Goal: Find specific page/section: Find specific page/section

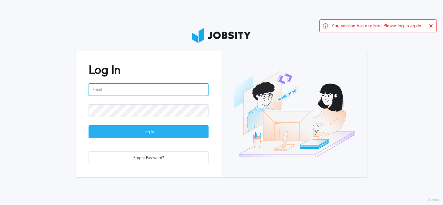
type input "[EMAIL_ADDRESS][PERSON_NAME][DOMAIN_NAME]"
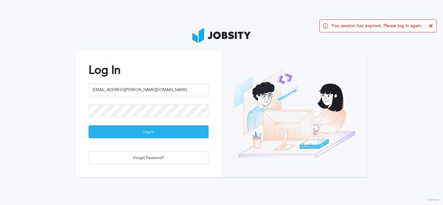
click at [150, 131] on div "Log In" at bounding box center [148, 132] width 119 height 13
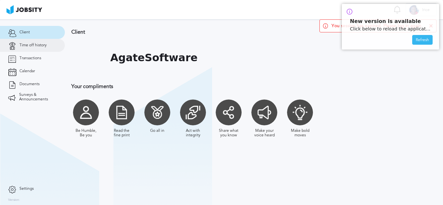
click at [33, 45] on span "Time off history" at bounding box center [32, 45] width 27 height 5
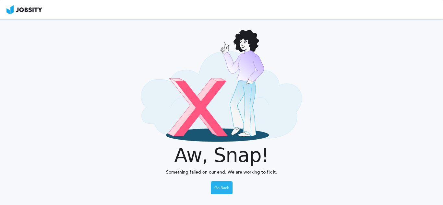
click at [222, 186] on div "Go Back" at bounding box center [221, 188] width 21 height 13
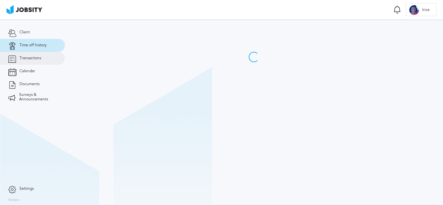
click at [24, 57] on span "Transactions" at bounding box center [30, 58] width 22 height 5
